Goal: Transaction & Acquisition: Purchase product/service

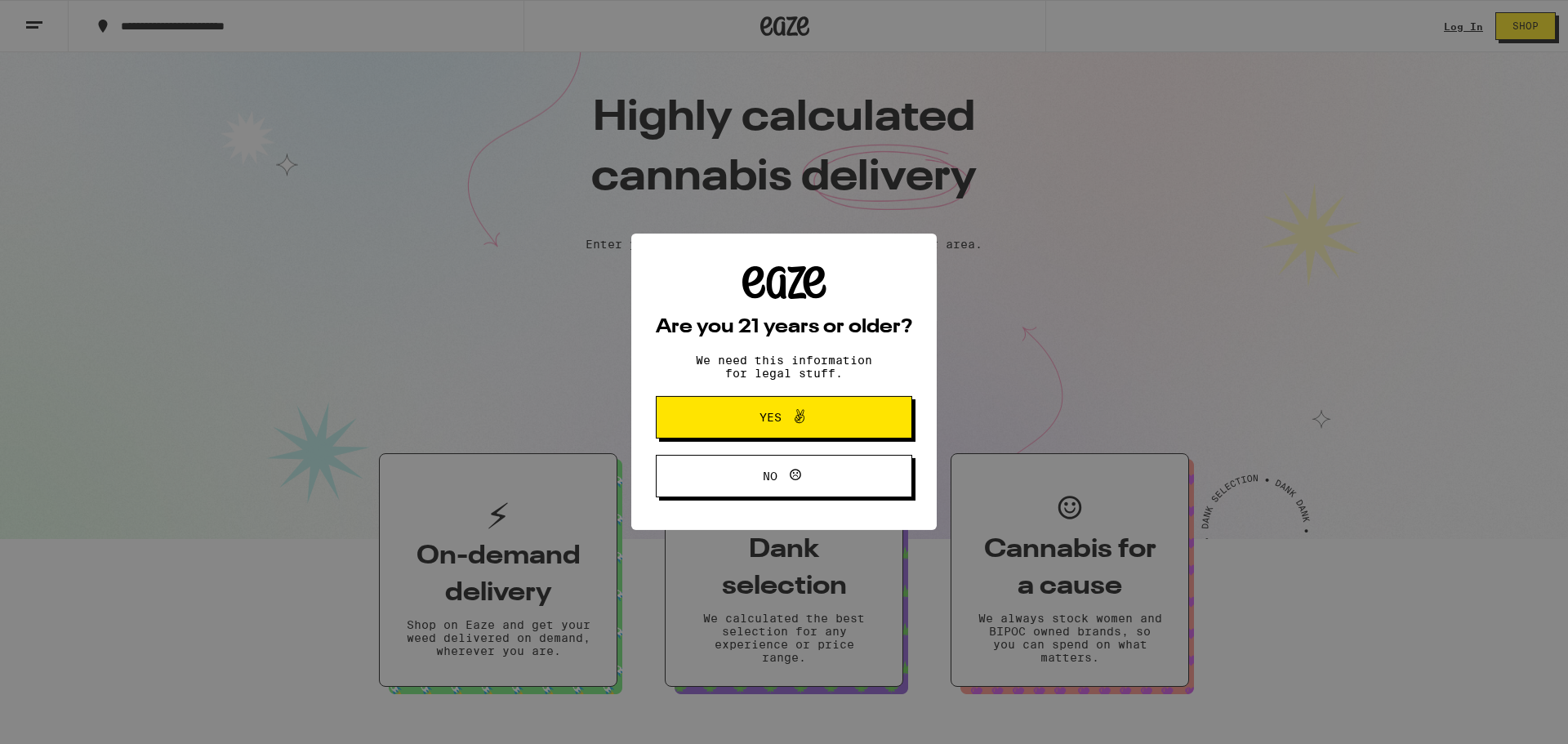
click at [792, 405] on icon at bounding box center [799, 406] width 20 height 20
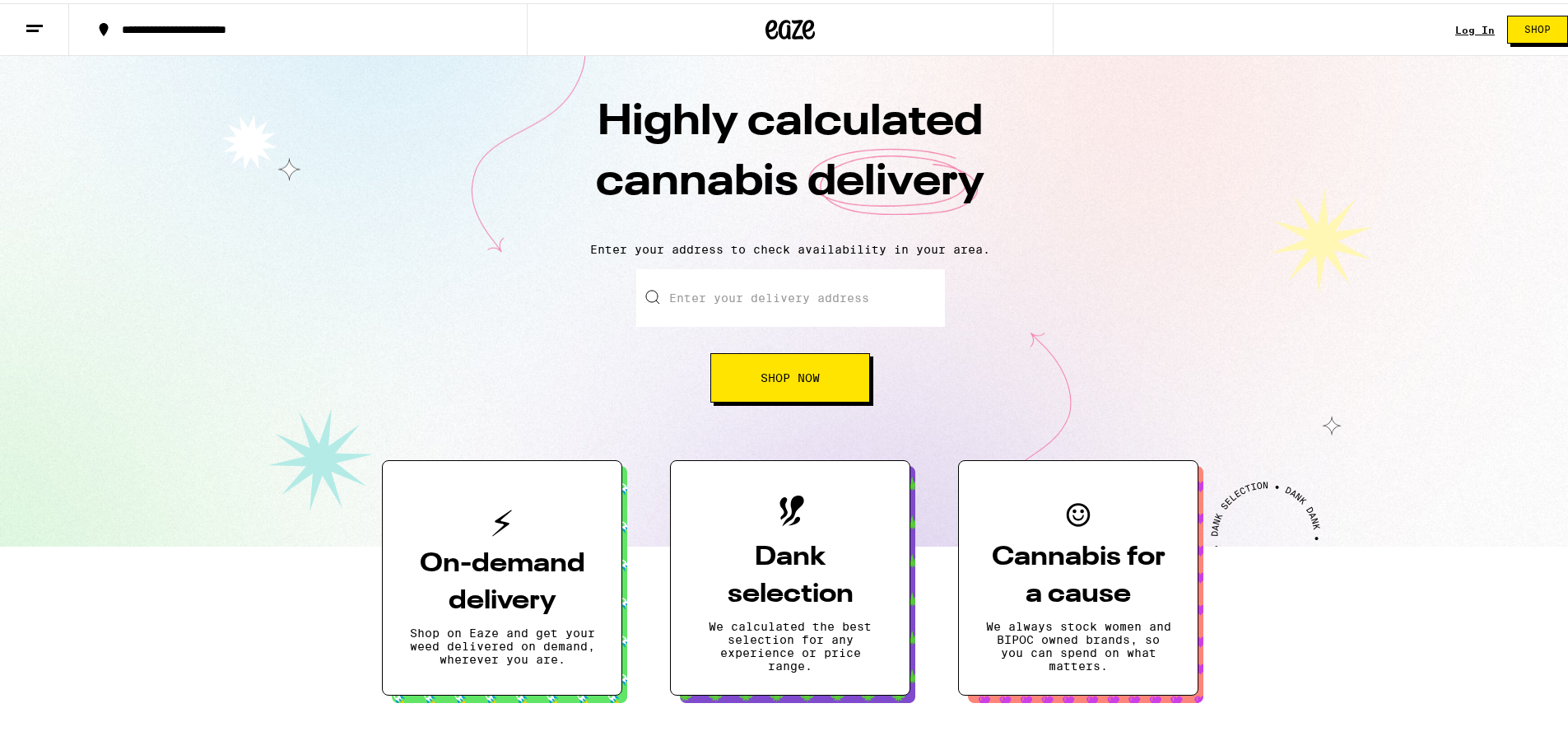
click at [855, 306] on input "Enter your delivery address" at bounding box center [791, 294] width 309 height 57
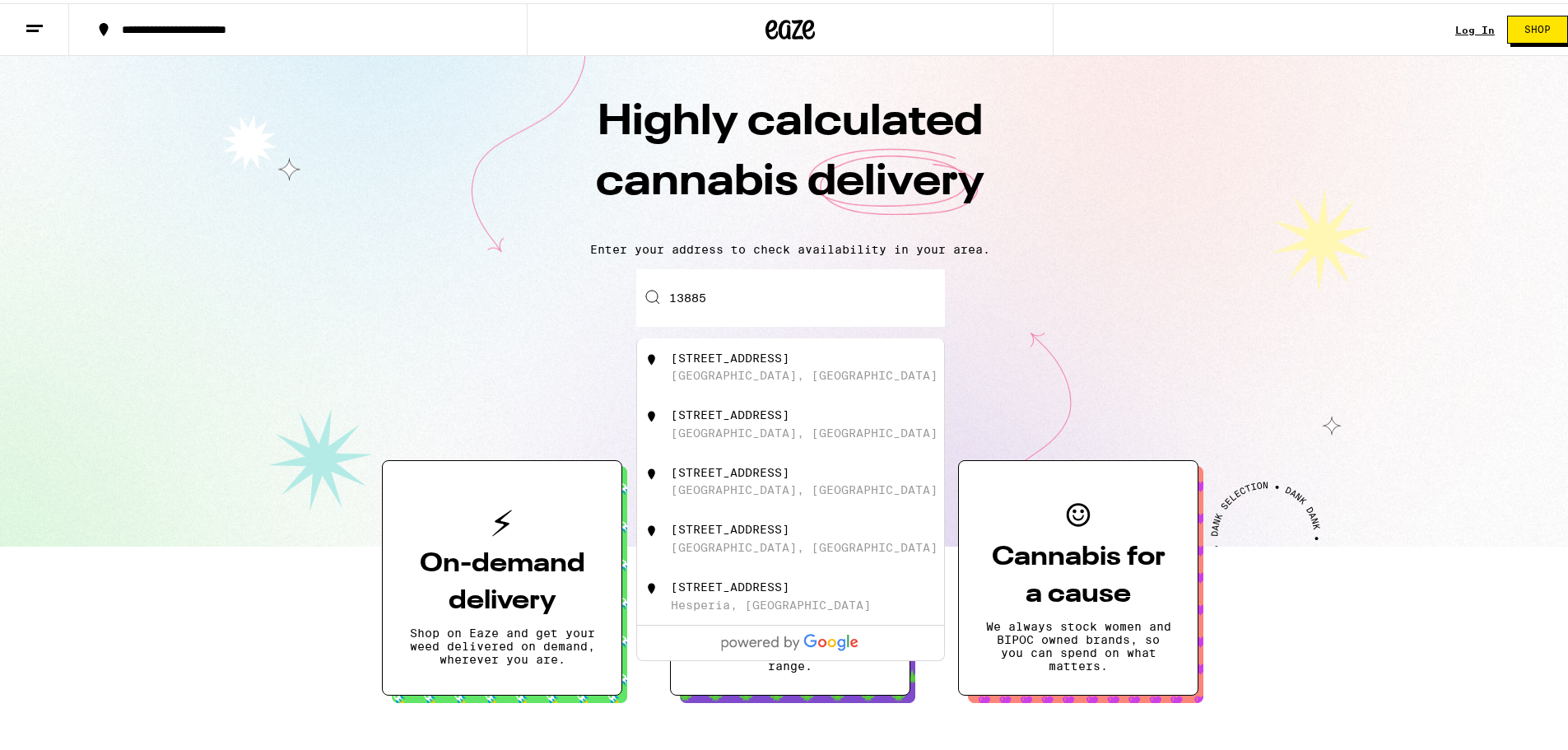
click at [813, 378] on div "[STREET_ADDRESS]" at bounding box center [819, 364] width 294 height 32
type input "[STREET_ADDRESS]"
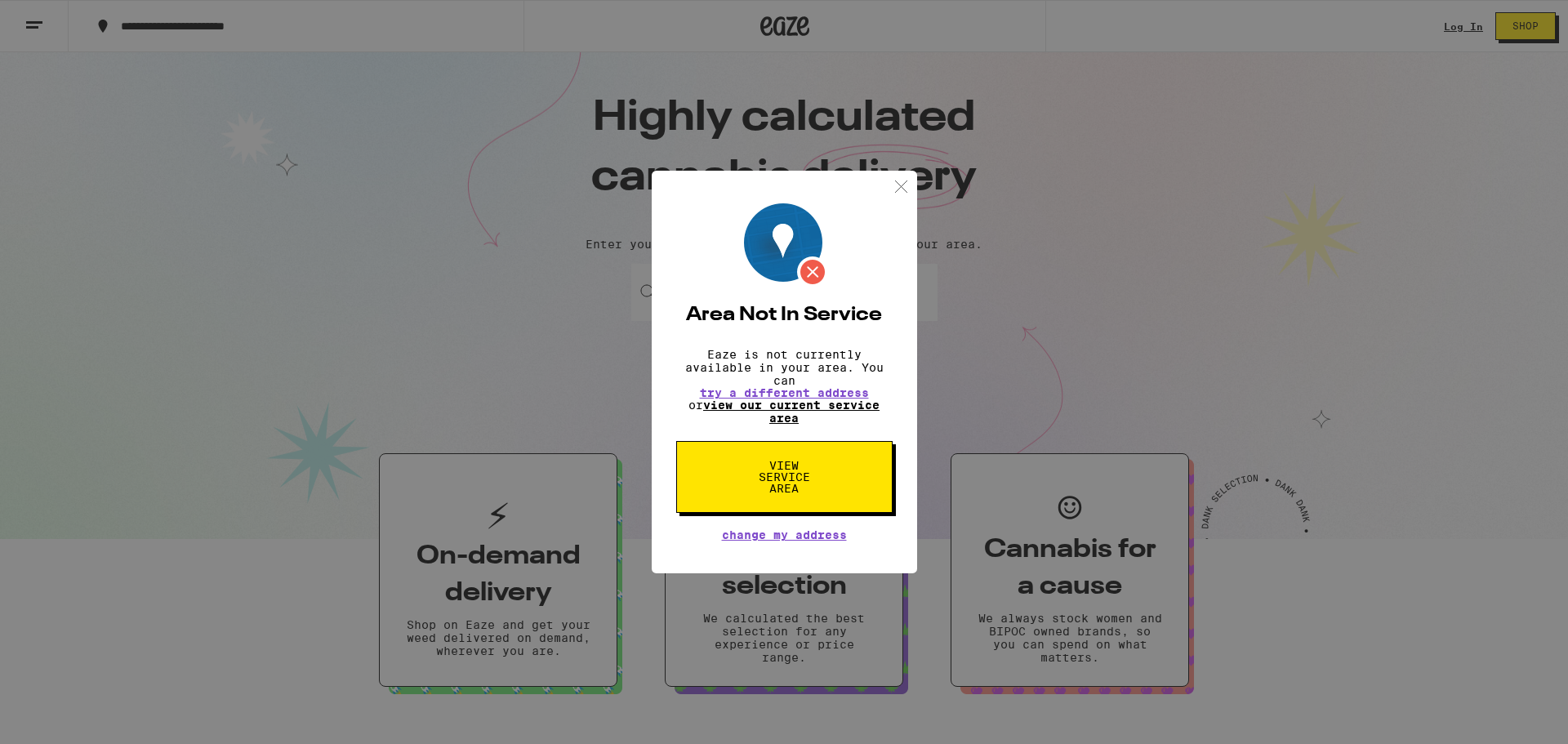
click at [794, 409] on link "view our current service area" at bounding box center [791, 411] width 176 height 26
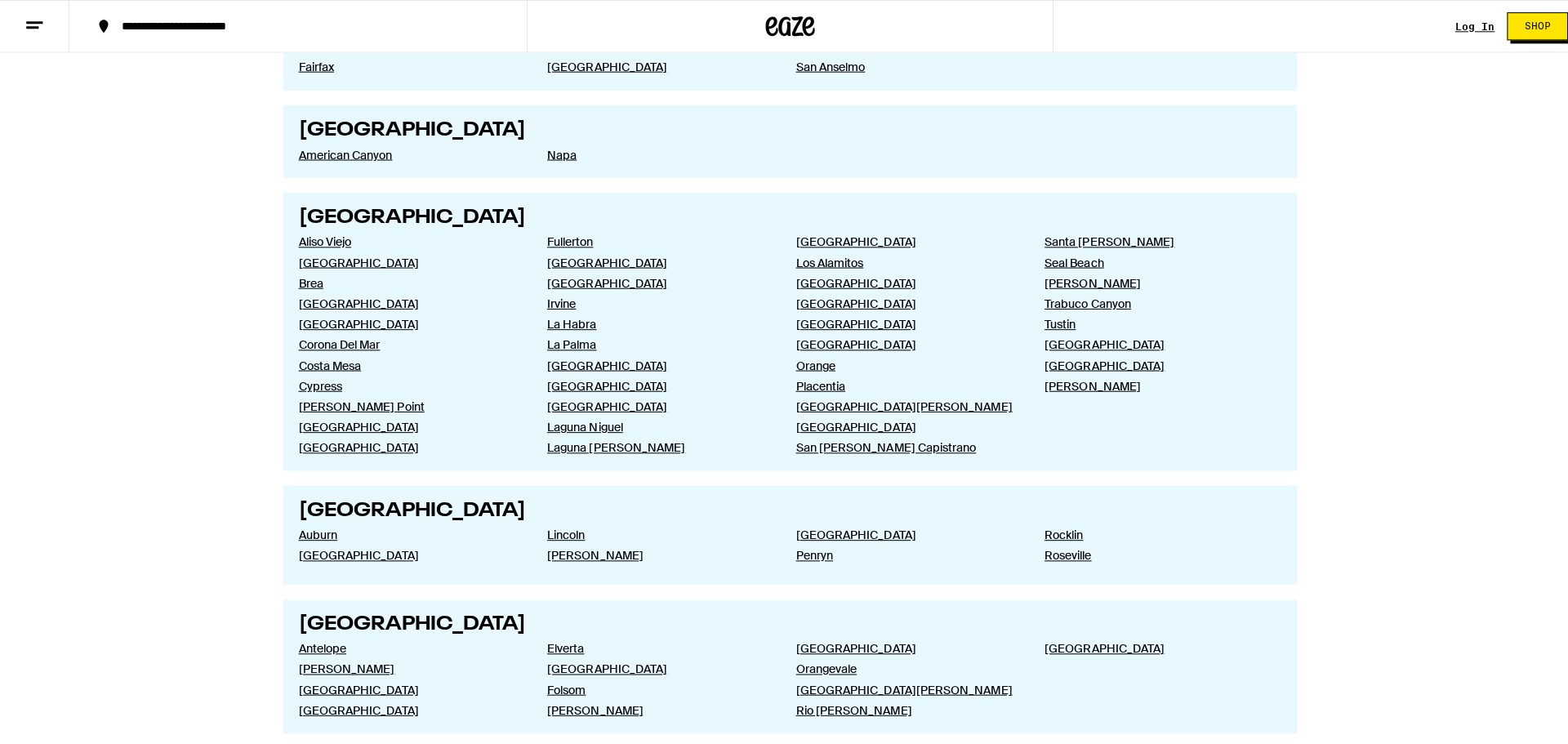
scroll to position [1904, 0]
